Goal: Task Accomplishment & Management: Use online tool/utility

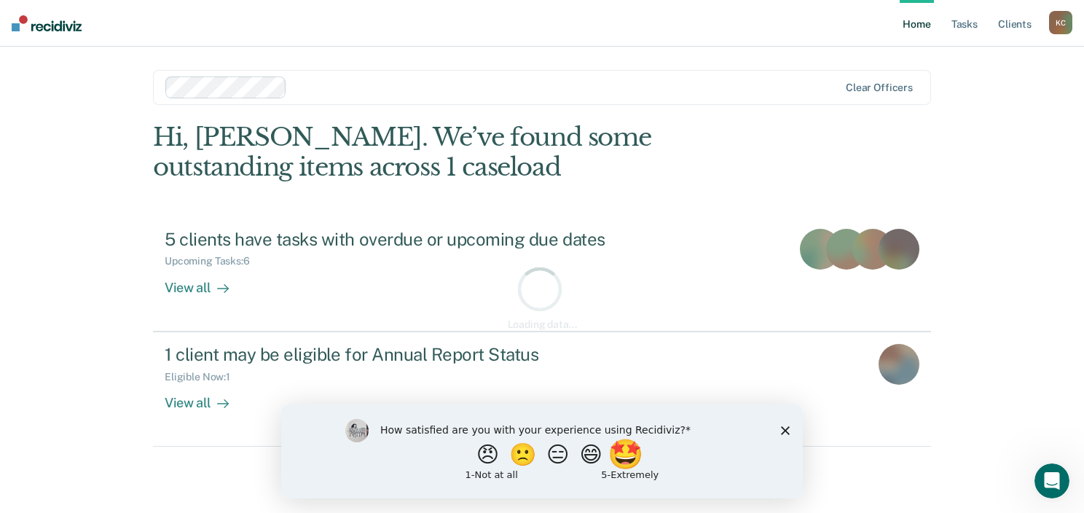
click at [639, 455] on button "🤩" at bounding box center [626, 453] width 39 height 29
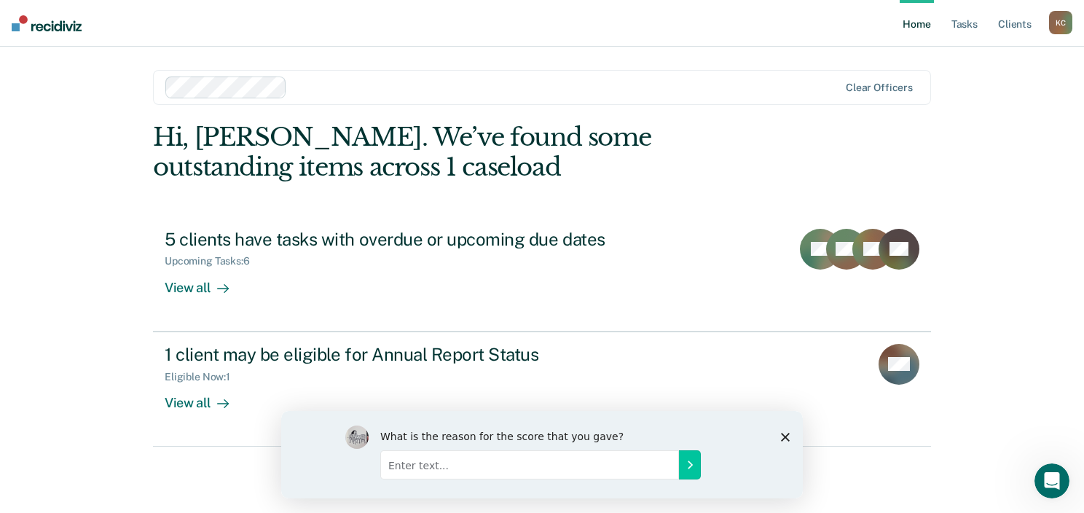
click at [914, 25] on link "Home" at bounding box center [917, 23] width 34 height 47
click at [912, 23] on link "Home" at bounding box center [917, 23] width 34 height 47
click at [1014, 25] on link "Client s" at bounding box center [1014, 23] width 39 height 47
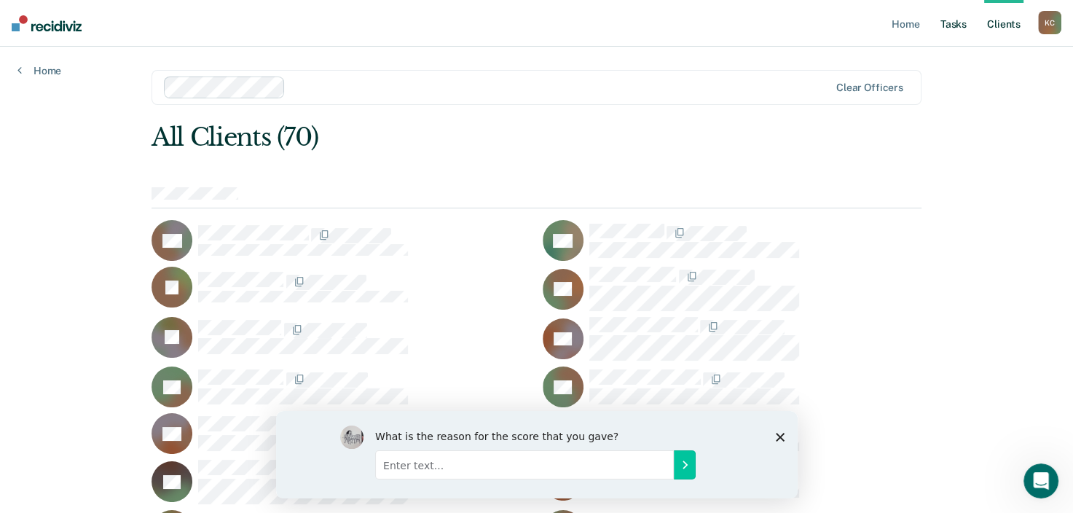
click at [956, 23] on link "Tasks" at bounding box center [953, 23] width 32 height 47
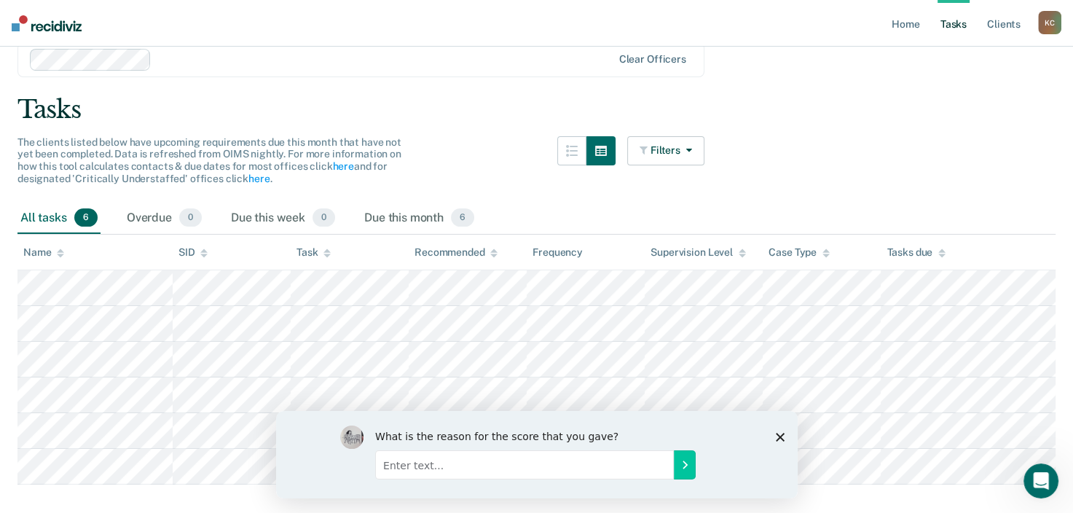
scroll to position [87, 0]
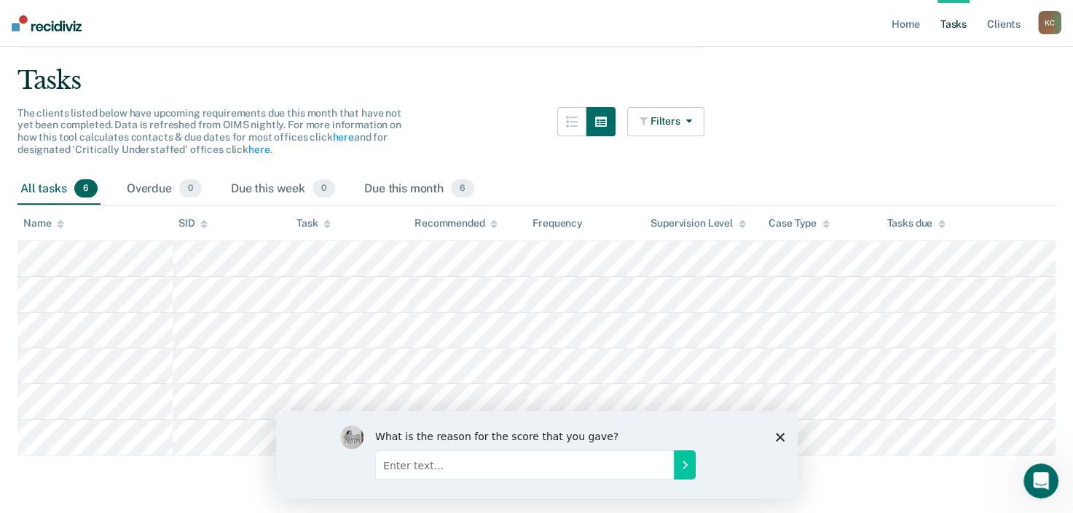
click at [784, 436] on div "What is the reason for the score that you gave?" at bounding box center [536, 453] width 522 height 87
click at [777, 437] on polygon "Close survey" at bounding box center [779, 436] width 9 height 9
